Goal: Task Accomplishment & Management: Manage account settings

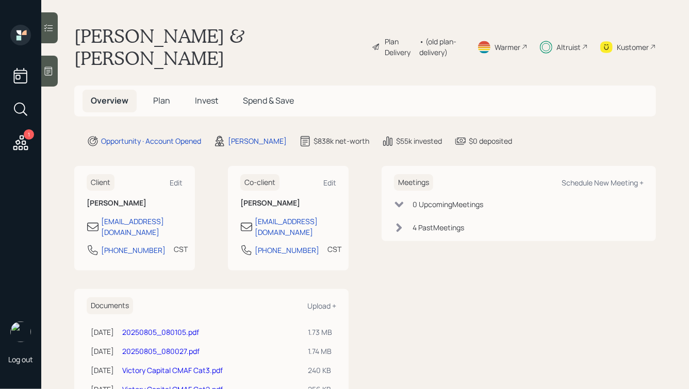
click at [206, 95] on span "Invest" at bounding box center [206, 100] width 23 height 11
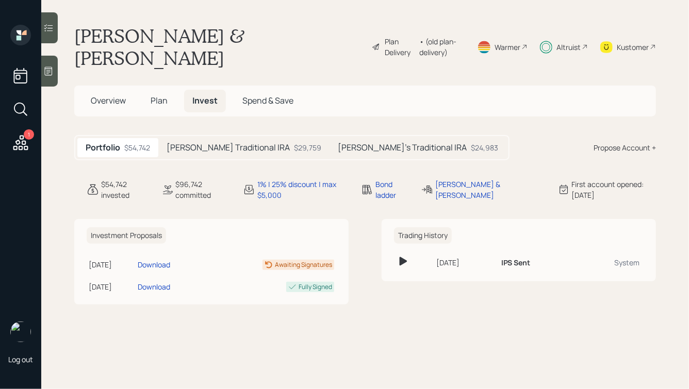
click at [198, 138] on div "[PERSON_NAME] Traditional IRA $29,759" at bounding box center [243, 147] width 171 height 19
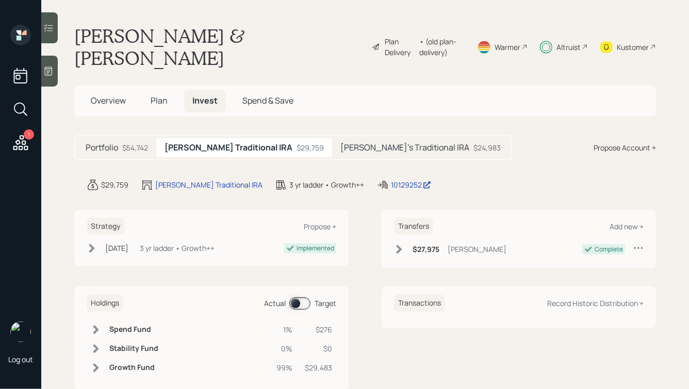
click at [339, 138] on div "Portfolio $54,742 [PERSON_NAME] Traditional IRA $29,759 [PERSON_NAME]'s Traditi…" at bounding box center [293, 147] width 438 height 25
click at [340, 143] on h5 "[PERSON_NAME]'s Traditional IRA" at bounding box center [404, 148] width 129 height 10
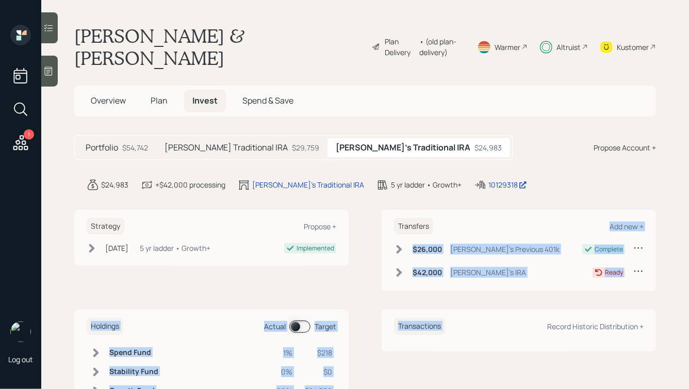
drag, startPoint x: 382, startPoint y: 211, endPoint x: 497, endPoint y: 286, distance: 136.9
click at [497, 286] on div "Strategy Propose + [DATE] [DATE] 5:06 PM EDT 5 yr ladder • Growth+ Implemented …" at bounding box center [365, 312] width 582 height 204
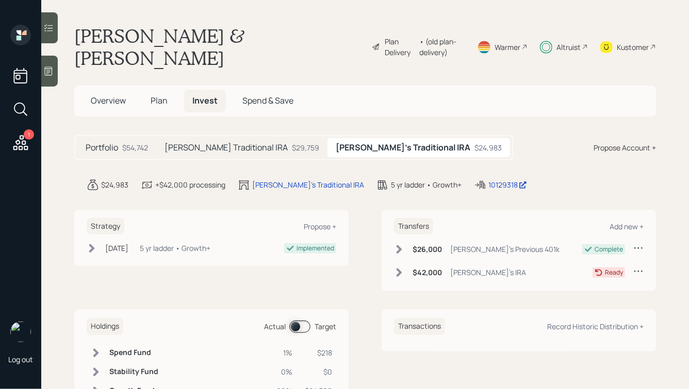
click at [402, 268] on icon at bounding box center [399, 273] width 10 height 10
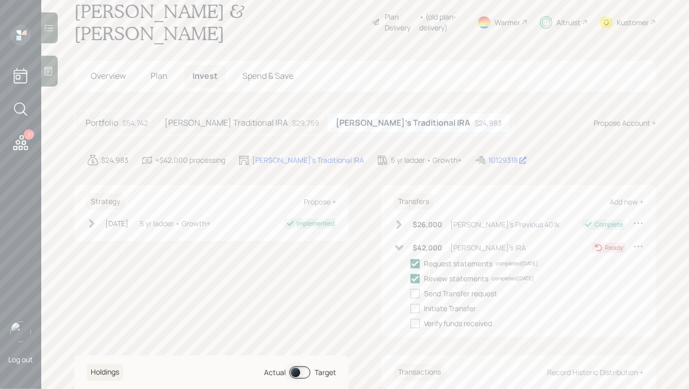
scroll to position [25, 0]
click at [639, 241] on icon at bounding box center [638, 246] width 10 height 10
click at [589, 261] on div "Edit transfer" at bounding box center [606, 266] width 74 height 10
select select "4e88012d-db83-44ae-b4f1-0bd9776640fb"
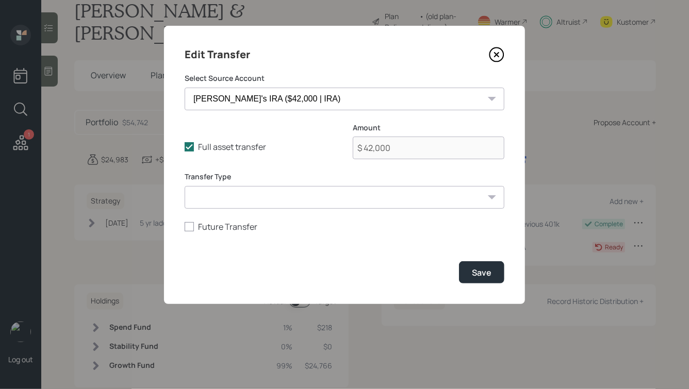
click at [497, 54] on icon at bounding box center [496, 55] width 4 height 4
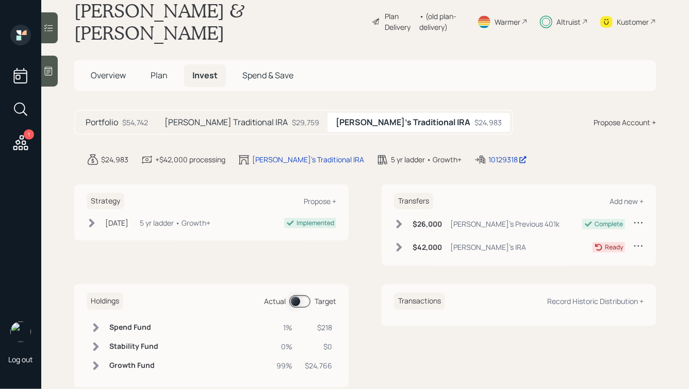
click at [636, 241] on icon at bounding box center [638, 246] width 10 height 10
click at [590, 261] on div "Edit transfer" at bounding box center [606, 266] width 74 height 10
select select "4e88012d-db83-44ae-b4f1-0bd9776640fb"
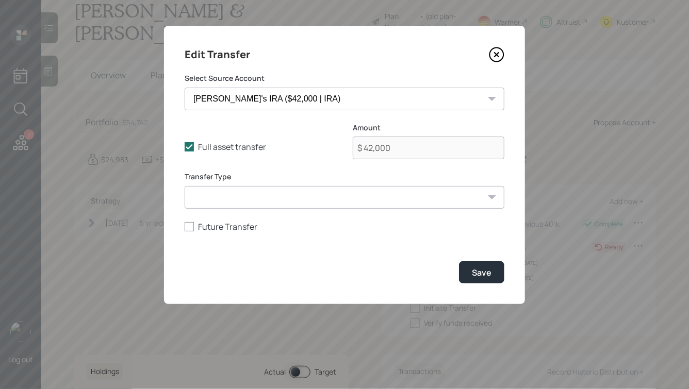
click at [380, 203] on select "ACAT Transfer Non ACAT Transfer Capitalize Rollover Rollover Deposit" at bounding box center [345, 197] width 320 height 23
select select "non_acat_transfer"
click at [185, 186] on select "ACAT Transfer Non ACAT Transfer Capitalize Rollover Rollover Deposit" at bounding box center [345, 197] width 320 height 23
click at [474, 279] on button "Save" at bounding box center [481, 272] width 45 height 22
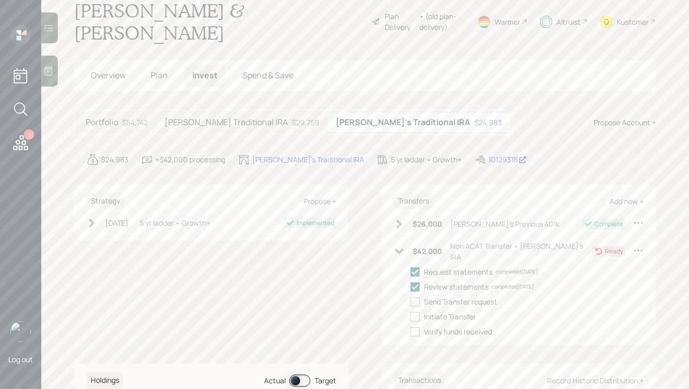
click at [403, 219] on icon at bounding box center [399, 224] width 10 height 10
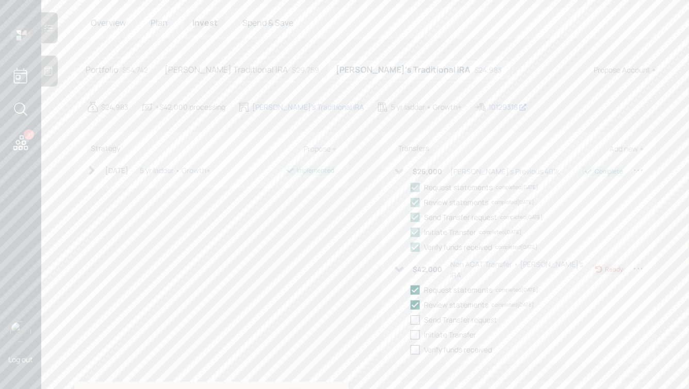
scroll to position [79, 0]
click at [638, 169] on icon at bounding box center [638, 170] width 8 height 2
click at [591, 184] on div "Edit transfer" at bounding box center [606, 189] width 74 height 10
select select "8f0c0c13-c815-4f23-baf6-1ac882a45a5b"
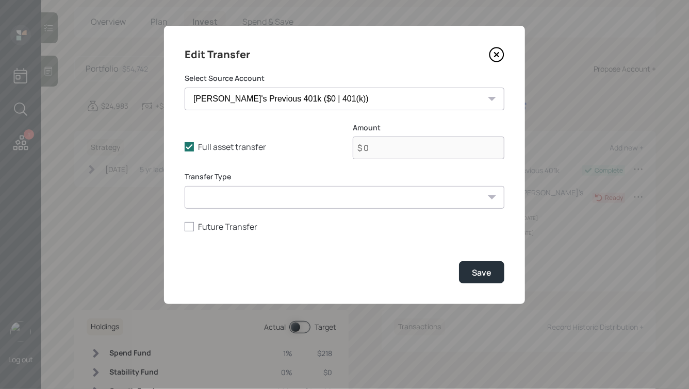
click at [328, 194] on select "ACAT Transfer Non ACAT Transfer Capitalize Rollover Rollover Deposit" at bounding box center [345, 197] width 320 height 23
select select "rollover"
click at [185, 186] on select "ACAT Transfer Non ACAT Transfer Capitalize Rollover Rollover Deposit" at bounding box center [345, 197] width 320 height 23
click at [490, 278] on div "Save" at bounding box center [482, 272] width 20 height 11
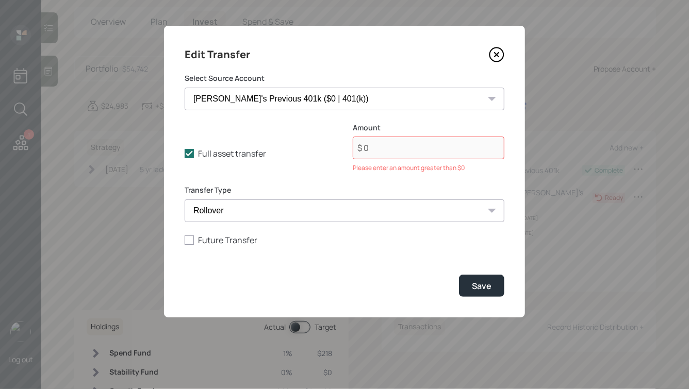
click at [498, 58] on icon at bounding box center [496, 54] width 15 height 15
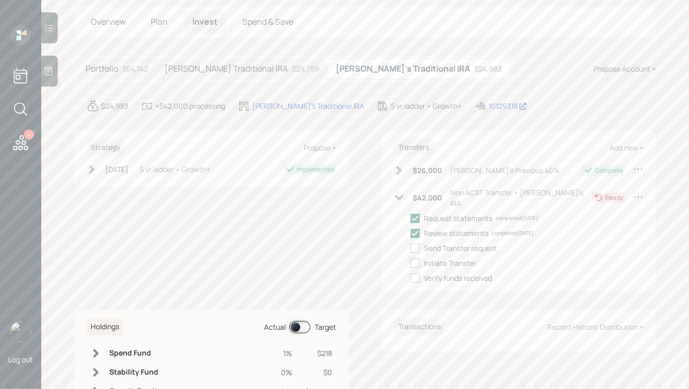
click at [258, 64] on h5 "[PERSON_NAME] Traditional IRA" at bounding box center [225, 69] width 123 height 10
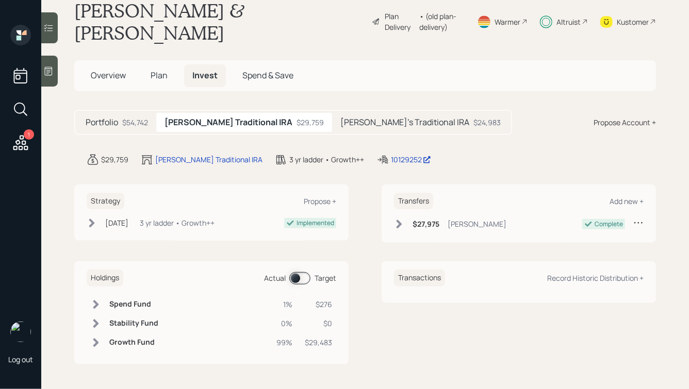
scroll to position [3, 0]
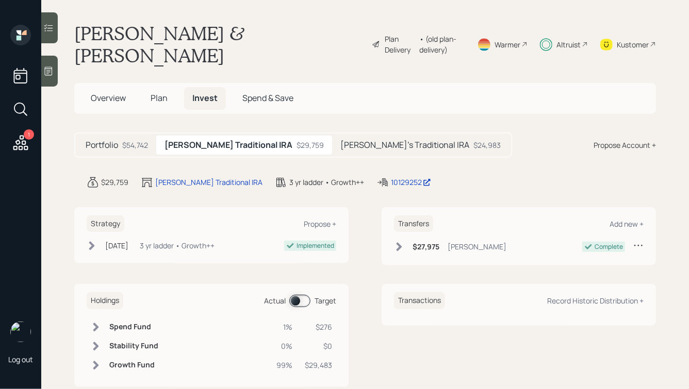
click at [371, 140] on h5 "[PERSON_NAME]'s Traditional IRA" at bounding box center [404, 145] width 129 height 10
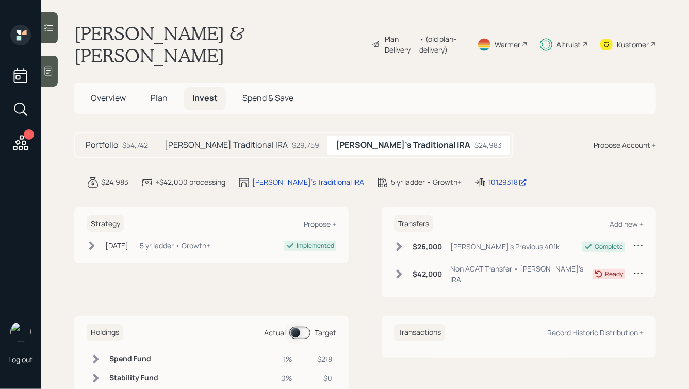
scroll to position [26, 0]
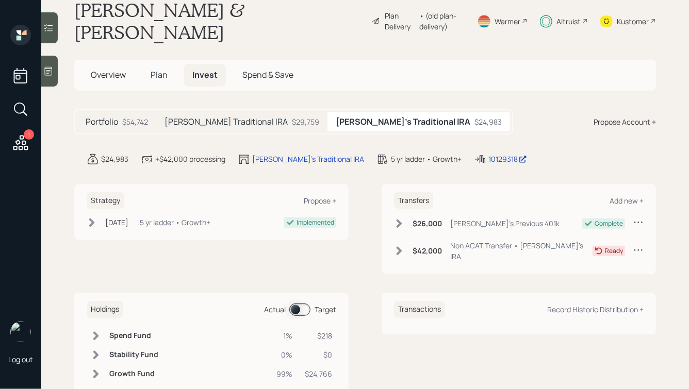
click at [400, 247] on icon at bounding box center [400, 251] width 6 height 9
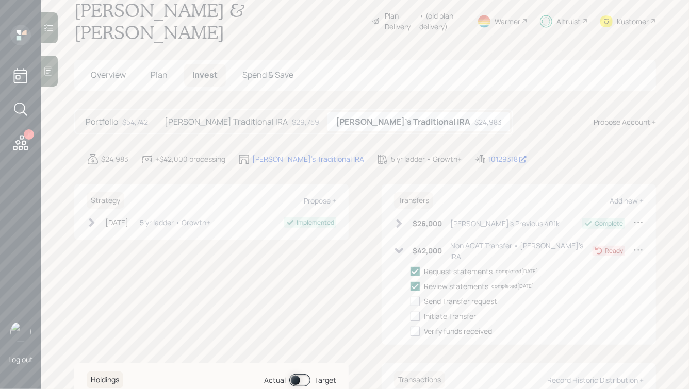
scroll to position [79, 0]
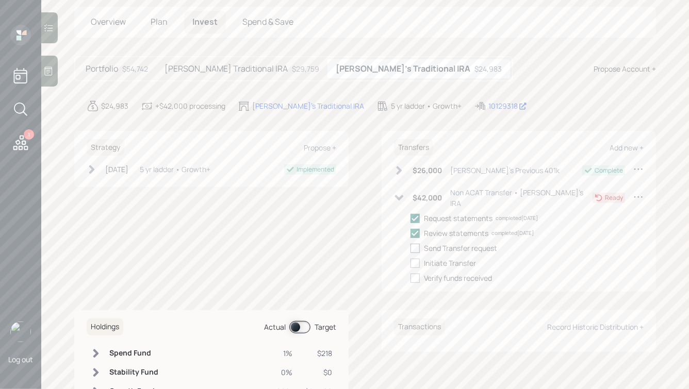
click at [418, 244] on div at bounding box center [414, 248] width 9 height 9
click at [410, 248] on input "checkbox" at bounding box center [410, 248] width 1 height 1
checkbox input "true"
click at [419, 259] on div at bounding box center [414, 263] width 9 height 9
click at [410, 263] on input "checkbox" at bounding box center [410, 263] width 1 height 1
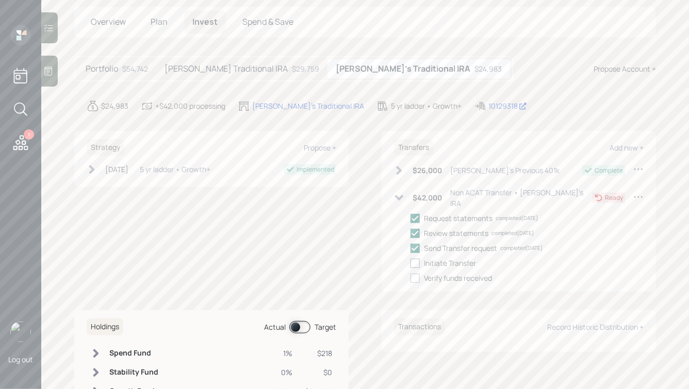
checkbox input "true"
